Goal: Information Seeking & Learning: Learn about a topic

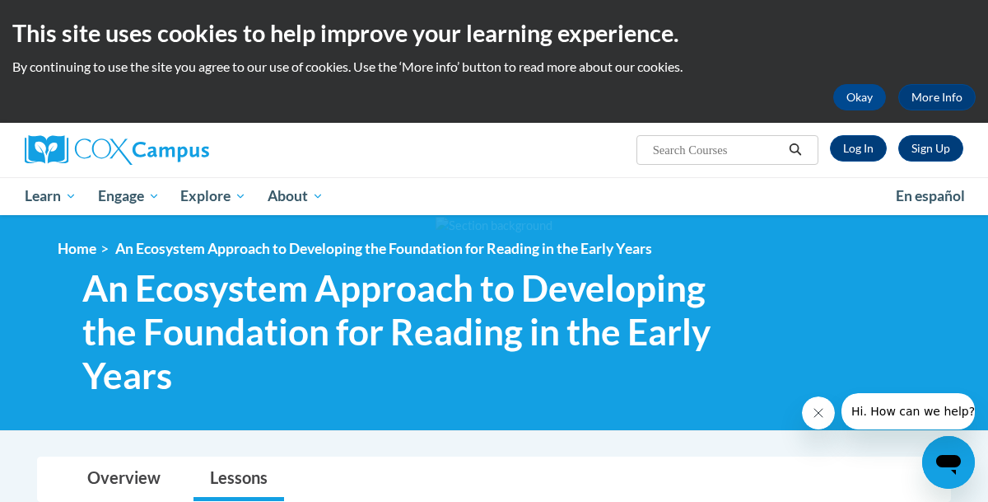
click at [632, 427] on div at bounding box center [494, 322] width 988 height 214
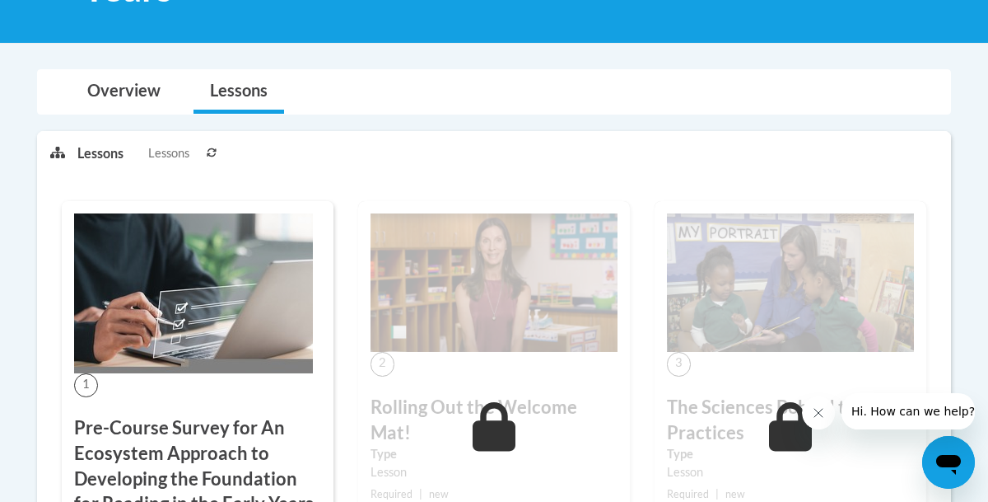
scroll to position [362, 0]
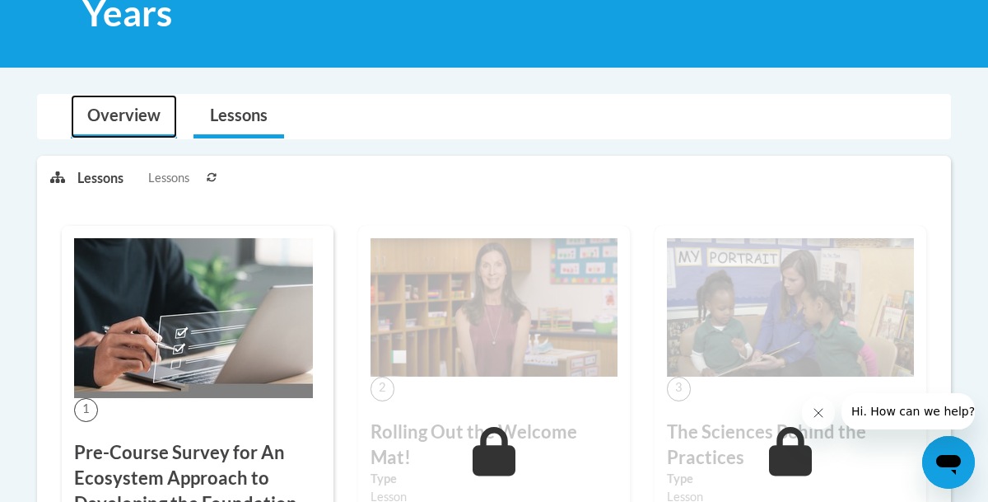
click at [134, 122] on link "Overview" at bounding box center [124, 117] width 106 height 44
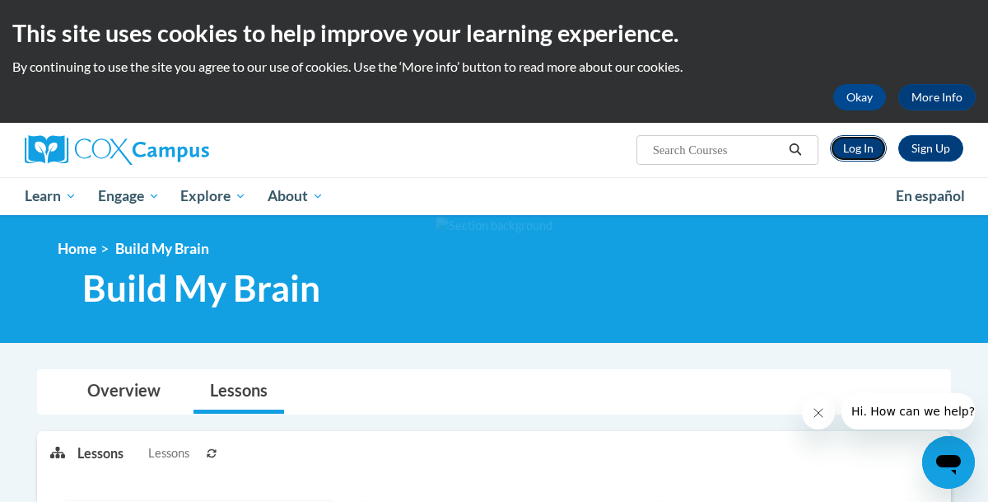
click at [847, 149] on link "Log In" at bounding box center [858, 148] width 57 height 26
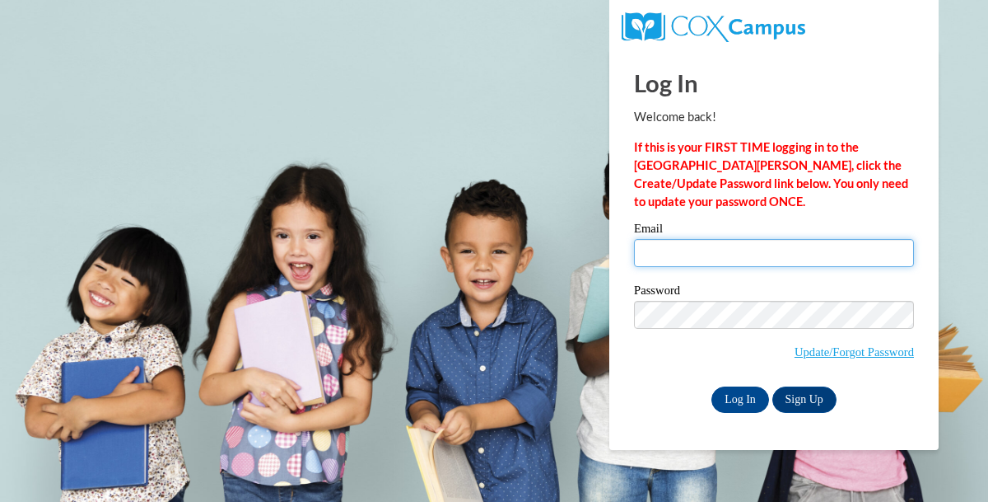
click at [791, 265] on input "Email" at bounding box center [774, 253] width 280 height 28
type input "kidnplaylearning25@yahoo.com"
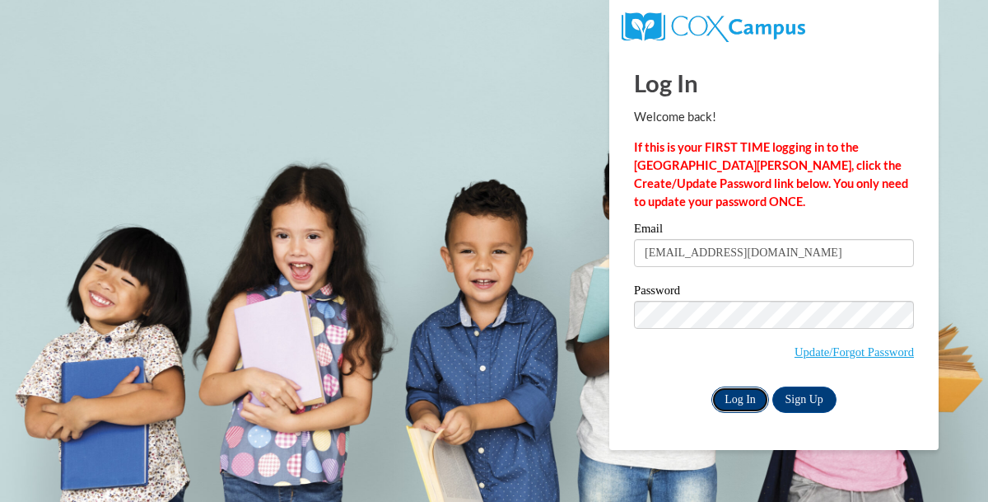
click at [760, 387] on input "Log In" at bounding box center [740, 399] width 58 height 26
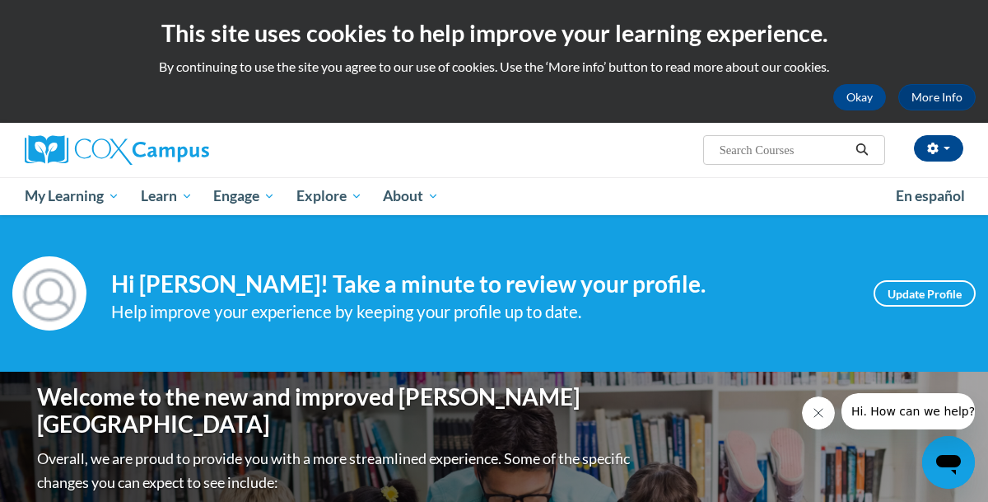
click at [559, 157] on div "sherita cotton (Eastern Daylight Time GMT-0400 ) My Profile Inbox My Transcript…" at bounding box center [655, 144] width 642 height 42
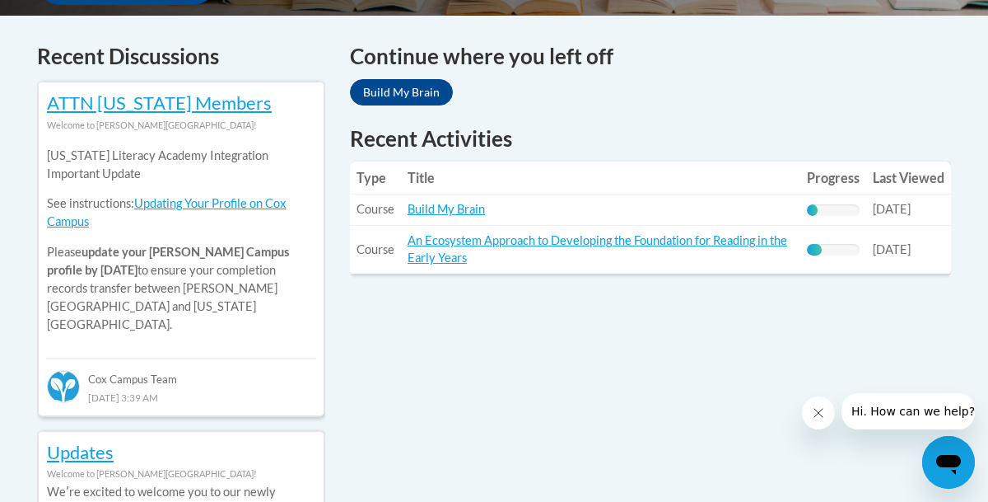
scroll to position [692, 0]
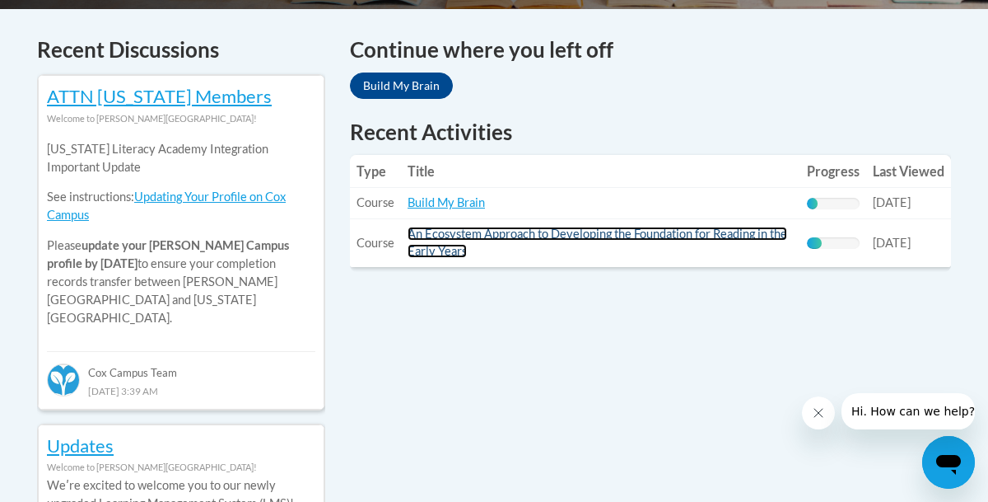
click at [492, 228] on link "An Ecosystem Approach to Developing the Foundation for Reading in the Early Yea…" at bounding box center [598, 241] width 380 height 31
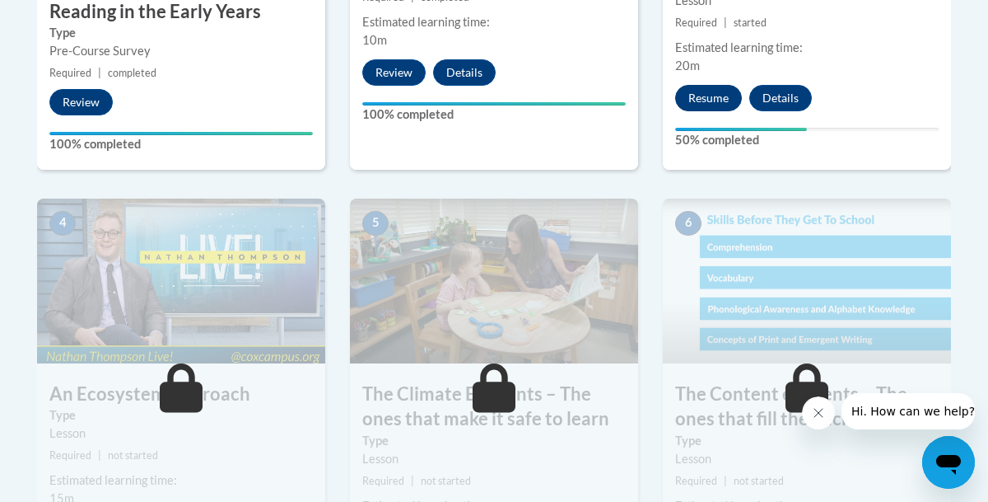
scroll to position [889, 0]
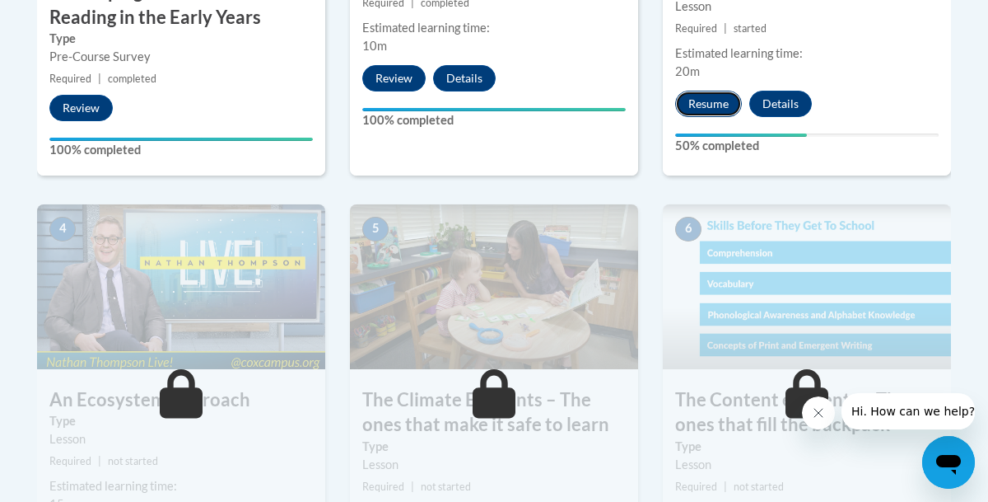
click at [698, 105] on button "Resume" at bounding box center [708, 104] width 67 height 26
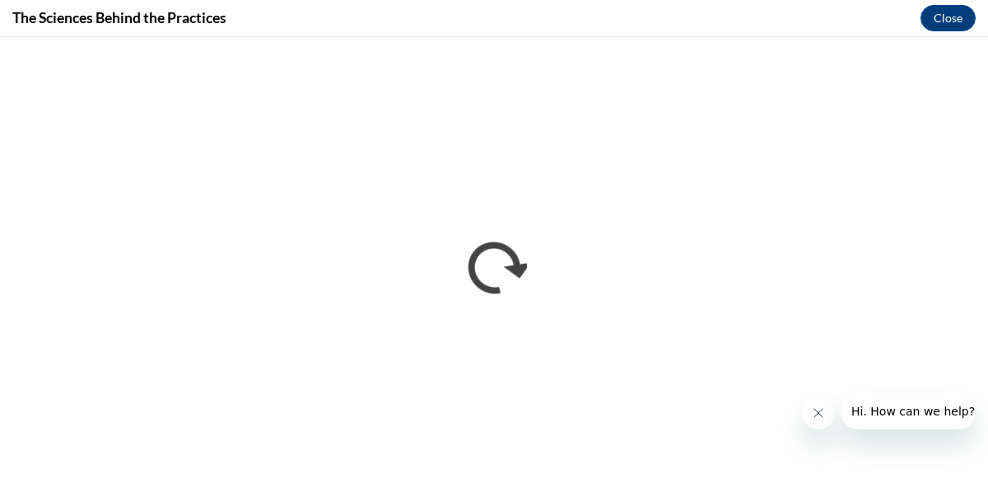
scroll to position [0, 0]
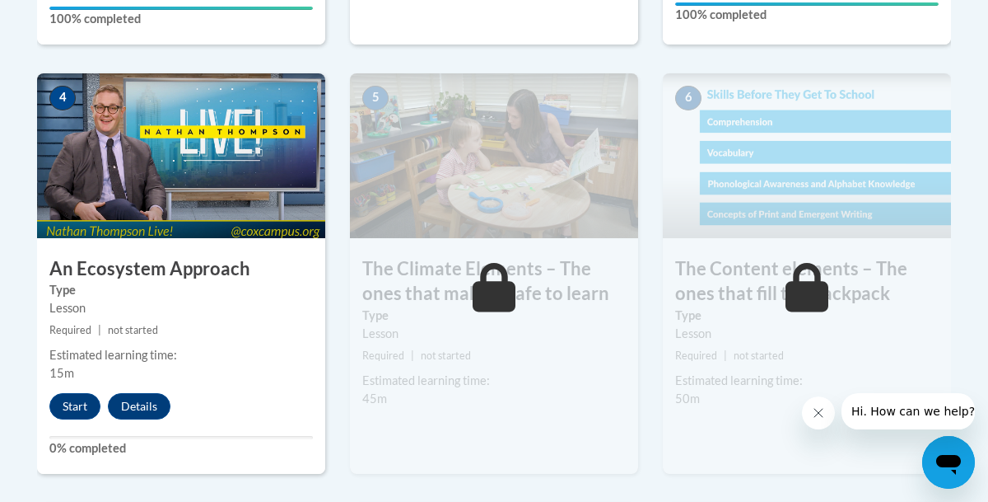
scroll to position [1021, 0]
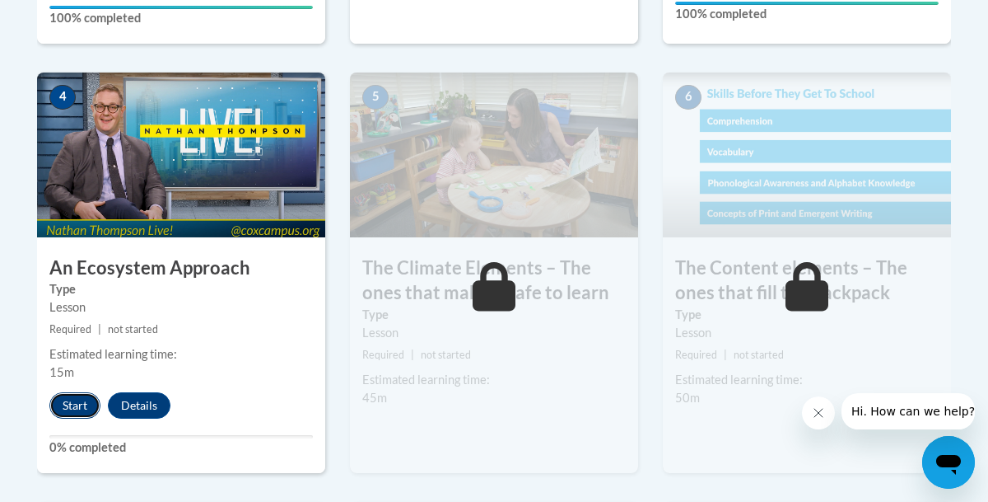
click at [79, 405] on button "Start" at bounding box center [74, 405] width 51 height 26
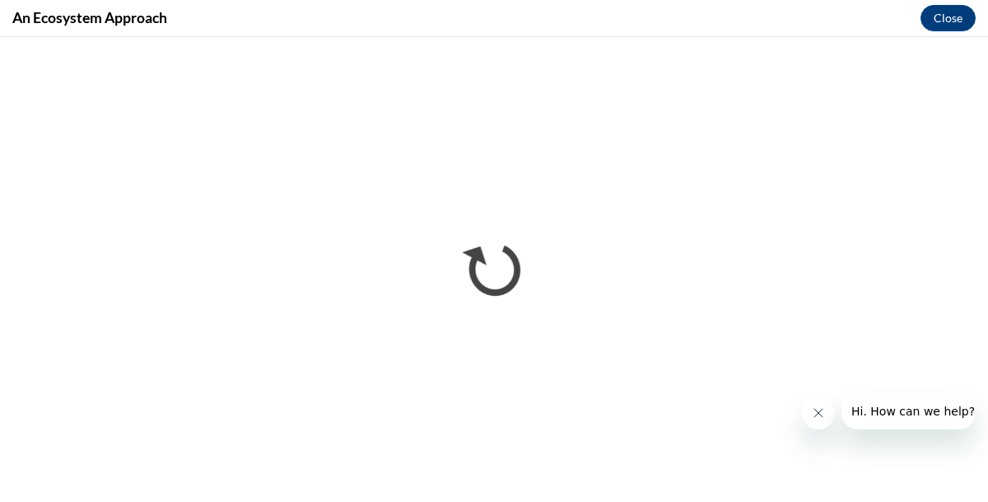
scroll to position [0, 0]
click at [828, 393] on div at bounding box center [888, 411] width 173 height 36
click at [819, 414] on icon "Close message from company" at bounding box center [818, 412] width 13 height 13
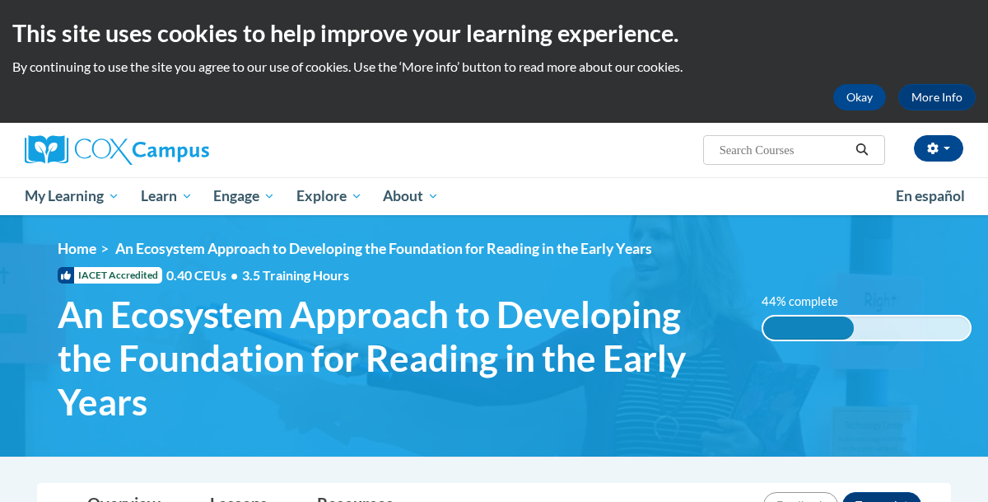
click at [548, 450] on img at bounding box center [494, 335] width 988 height 240
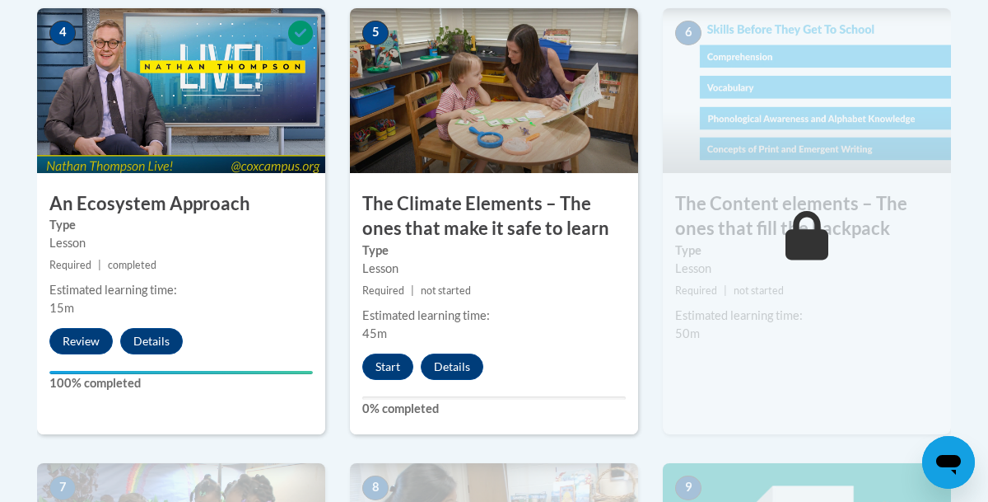
scroll to position [1087, 0]
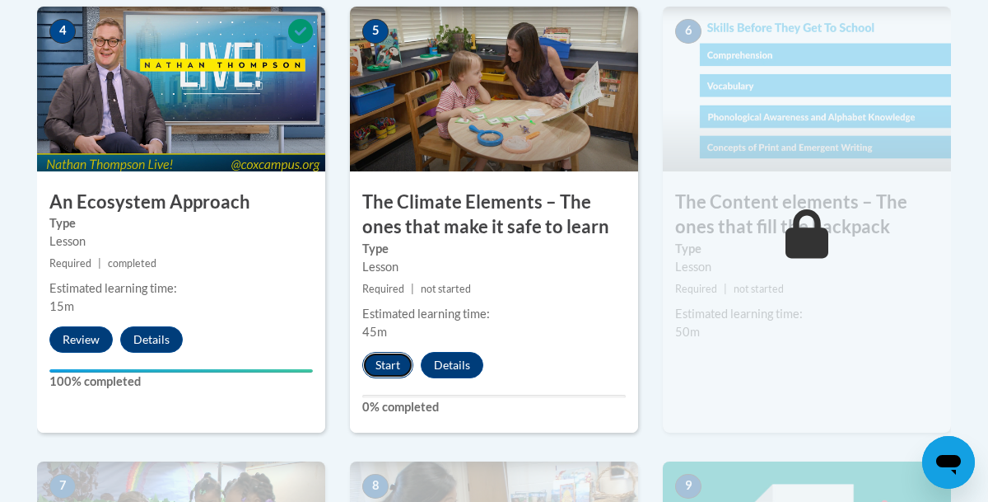
click at [386, 365] on button "Start" at bounding box center [387, 365] width 51 height 26
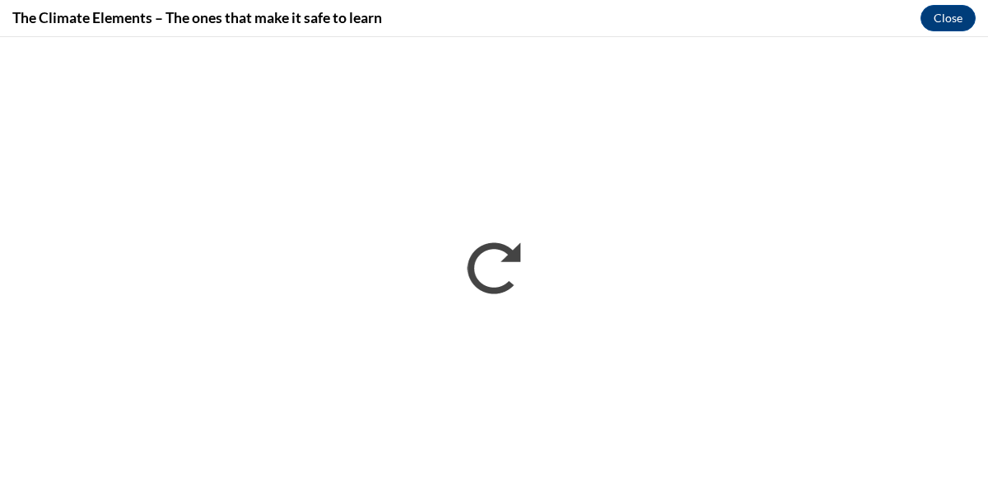
scroll to position [0, 0]
